Goal: Submit feedback/report problem

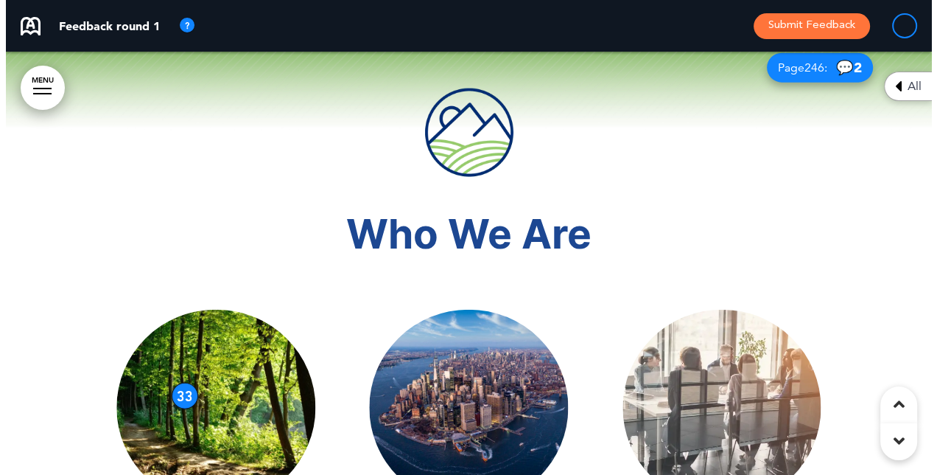
scroll to position [2948, 0]
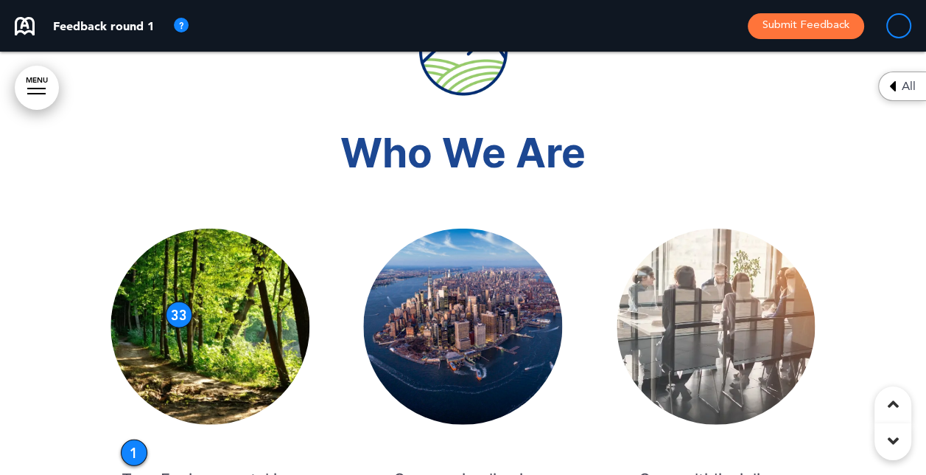
click at [793, 13] on button "Submit Feedback" at bounding box center [806, 26] width 116 height 26
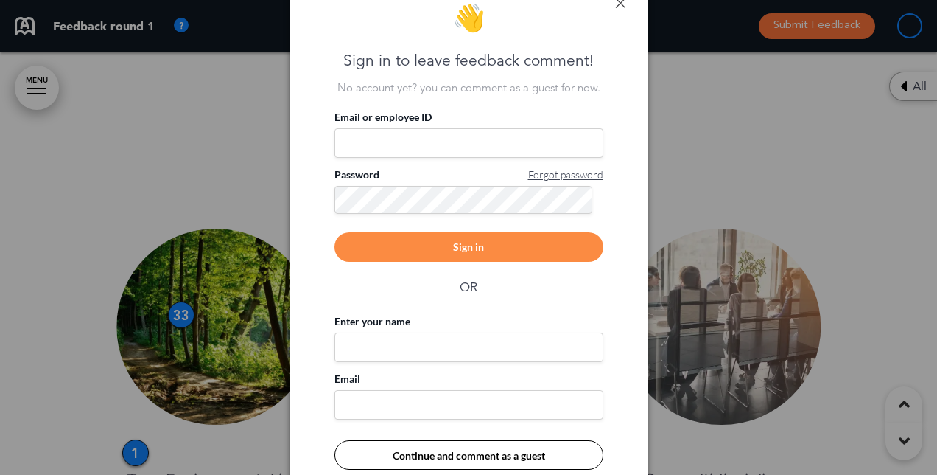
click at [458, 139] on input "Email or employee ID" at bounding box center [469, 142] width 269 height 29
type input "**********"
click at [465, 248] on div "Sign in" at bounding box center [469, 246] width 269 height 29
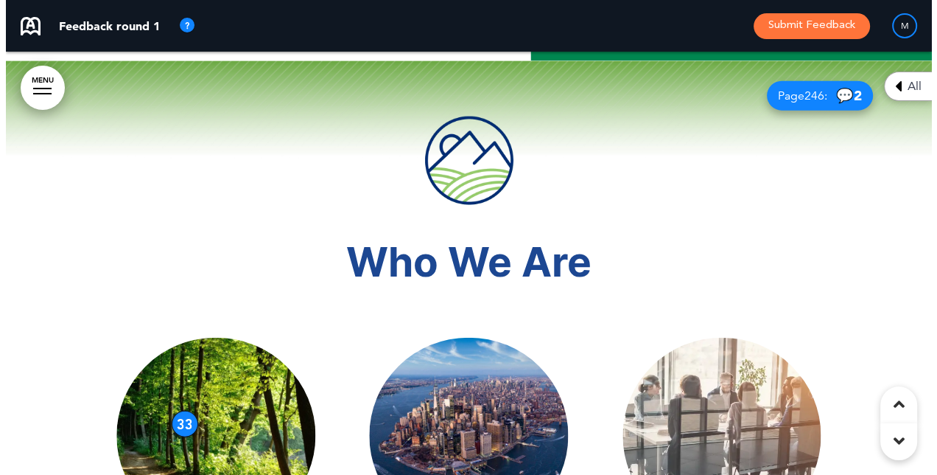
scroll to position [4501, 0]
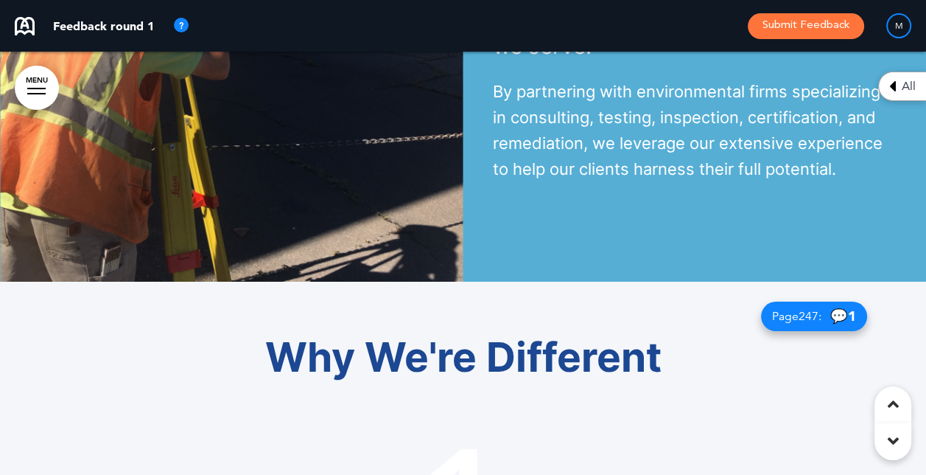
click at [797, 23] on button "Submit Feedback" at bounding box center [806, 26] width 116 height 26
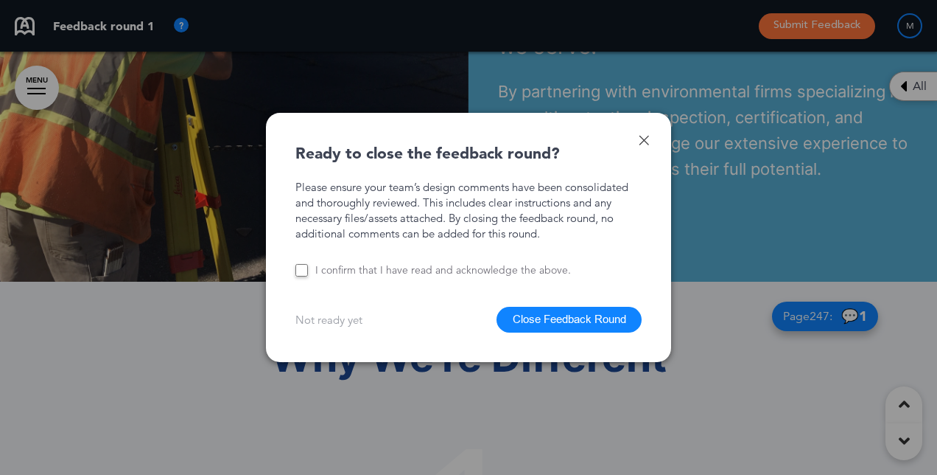
click at [556, 323] on button "Close Feedback Round" at bounding box center [569, 320] width 145 height 26
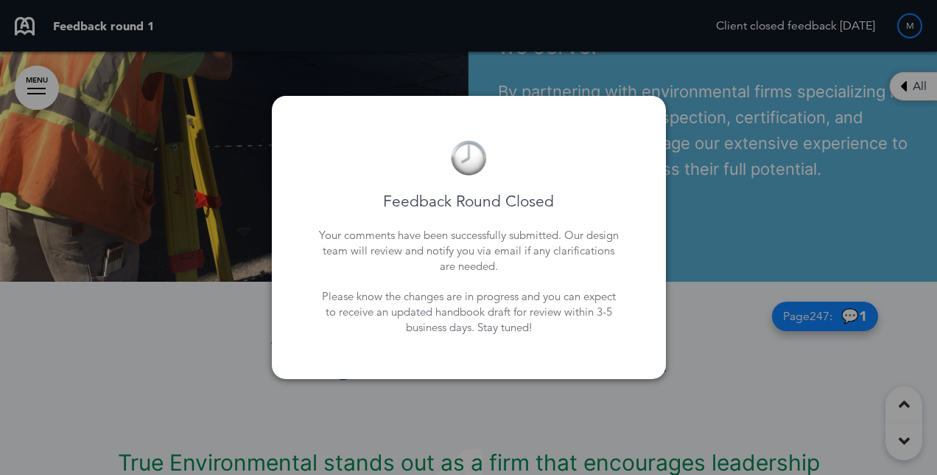
scroll to position [7202, 0]
